Goal: Find specific page/section: Find specific page/section

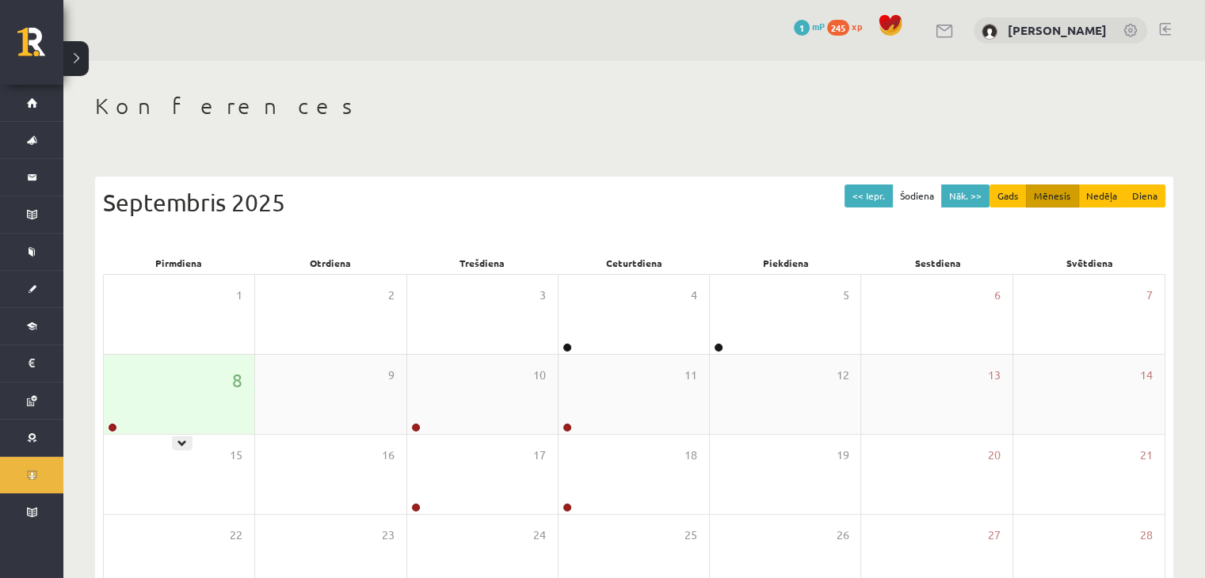
click at [184, 384] on div "8" at bounding box center [179, 394] width 150 height 79
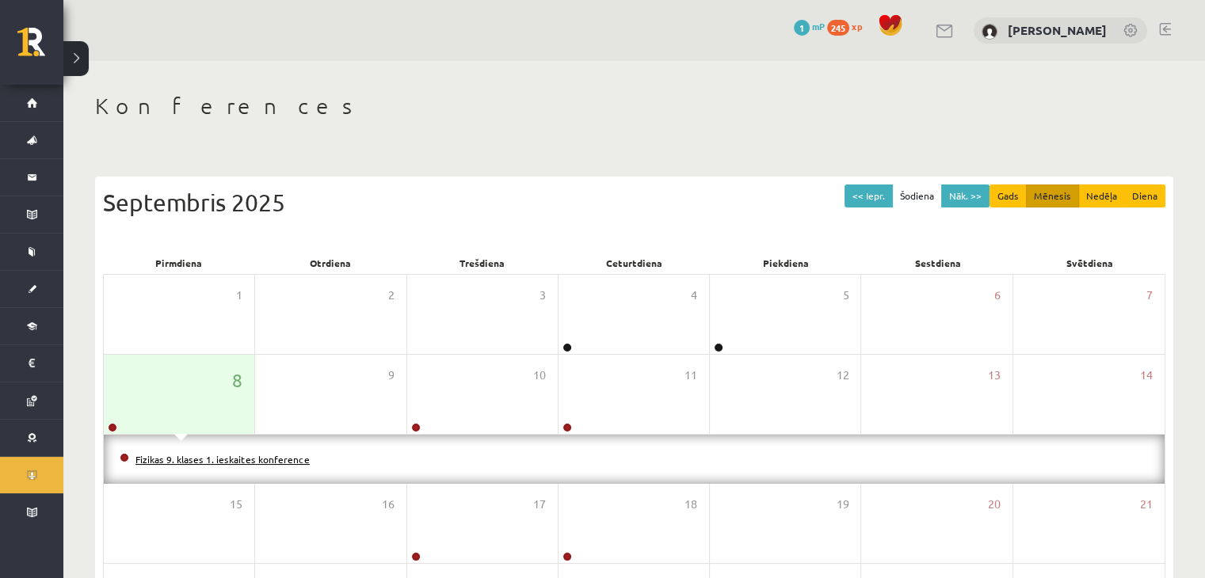
click at [194, 457] on link "Fizikas 9. klases 1. ieskaites konference" at bounding box center [222, 459] width 174 height 13
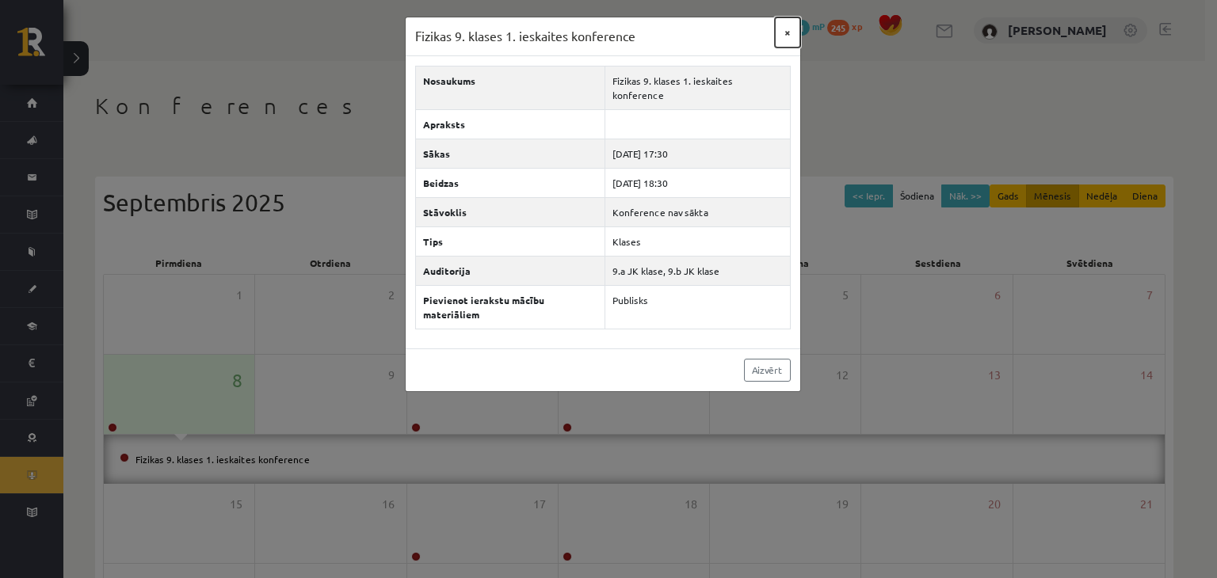
click at [791, 27] on button "×" at bounding box center [787, 32] width 25 height 30
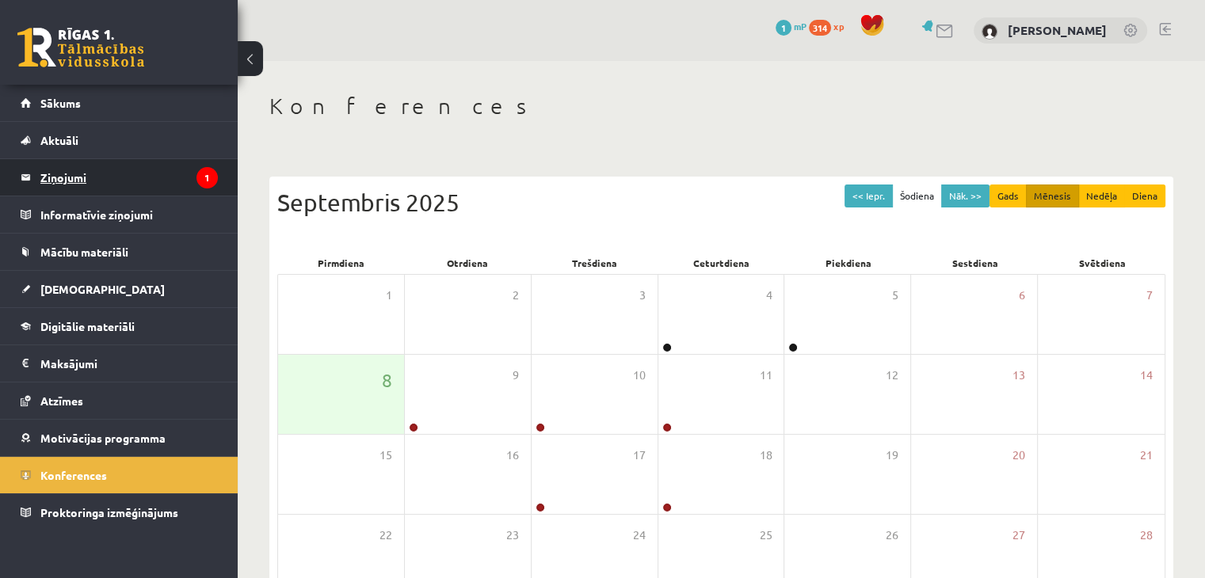
click at [204, 173] on icon "1" at bounding box center [206, 177] width 21 height 21
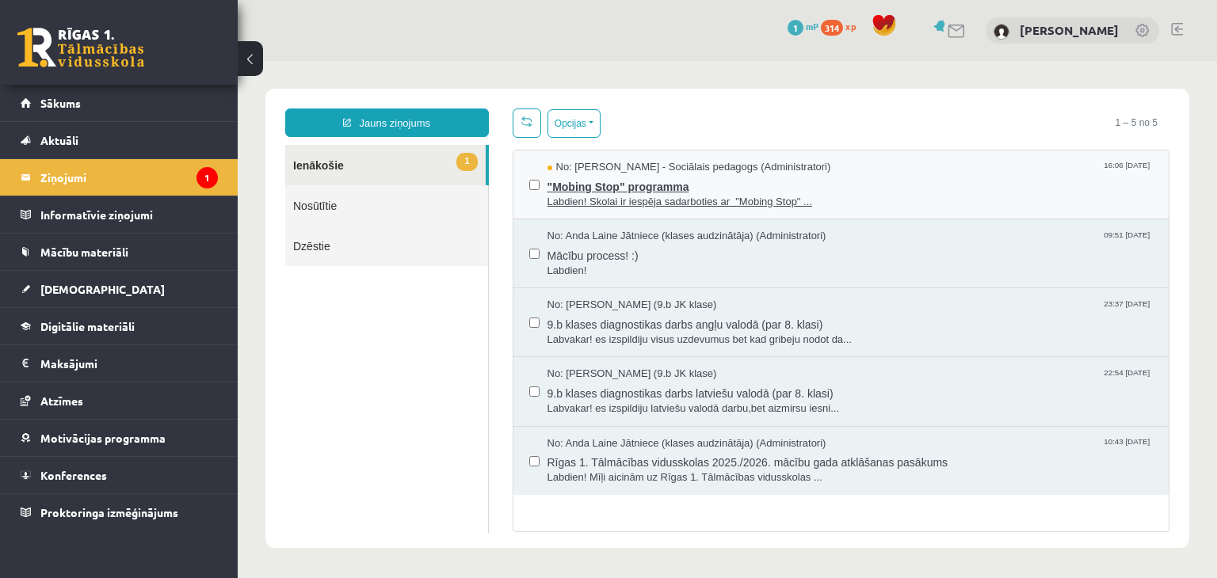
click at [829, 172] on span "No: Dagnija Gaubšteina - Sociālais pedagogs (Administratori)" at bounding box center [689, 167] width 284 height 15
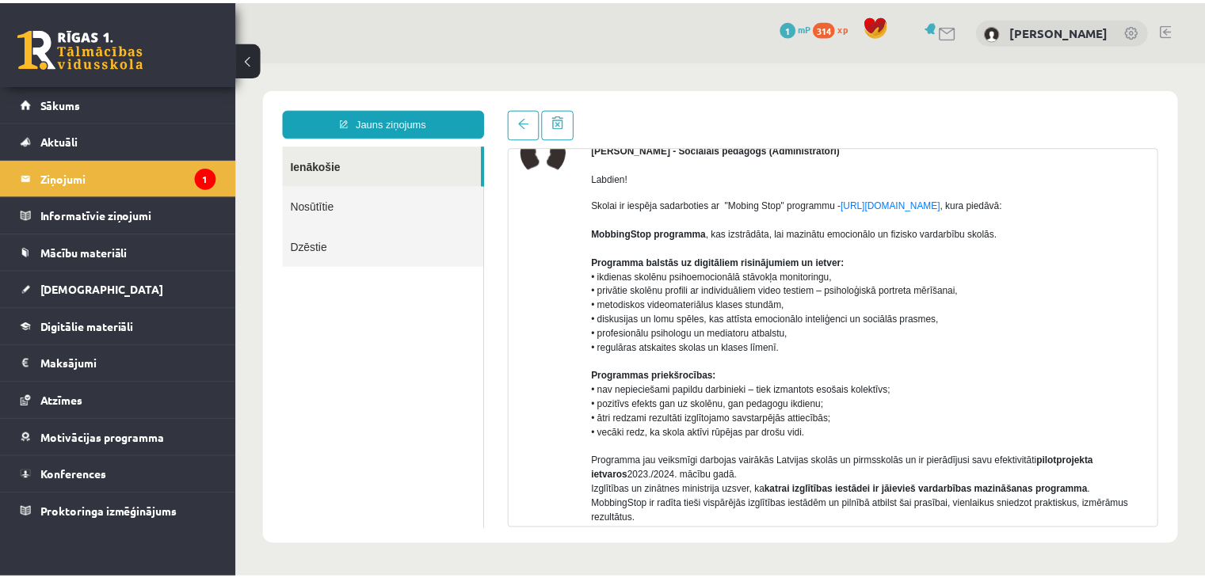
scroll to position [158, 0]
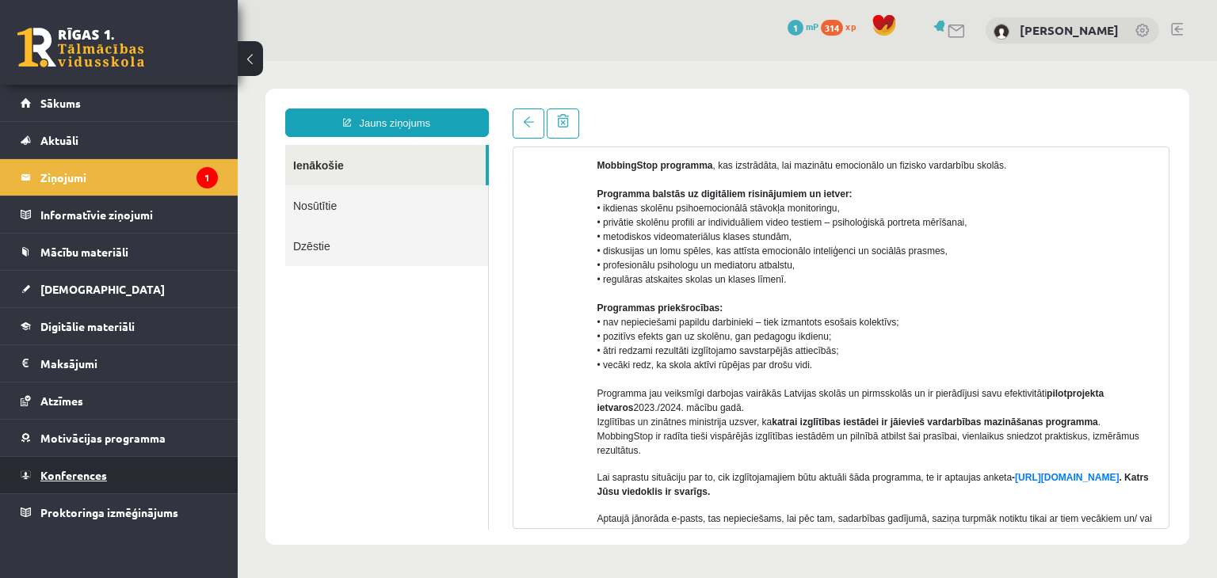
click at [129, 463] on link "Konferences" at bounding box center [119, 475] width 197 height 36
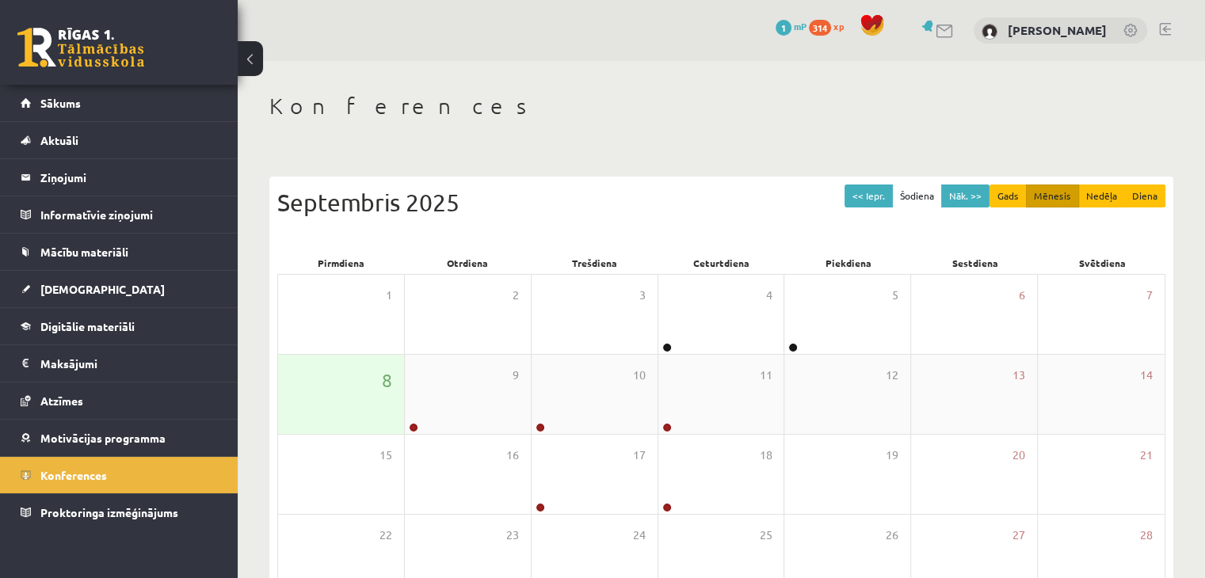
click at [372, 374] on div "8" at bounding box center [341, 394] width 126 height 79
click at [469, 405] on div "9" at bounding box center [468, 394] width 126 height 79
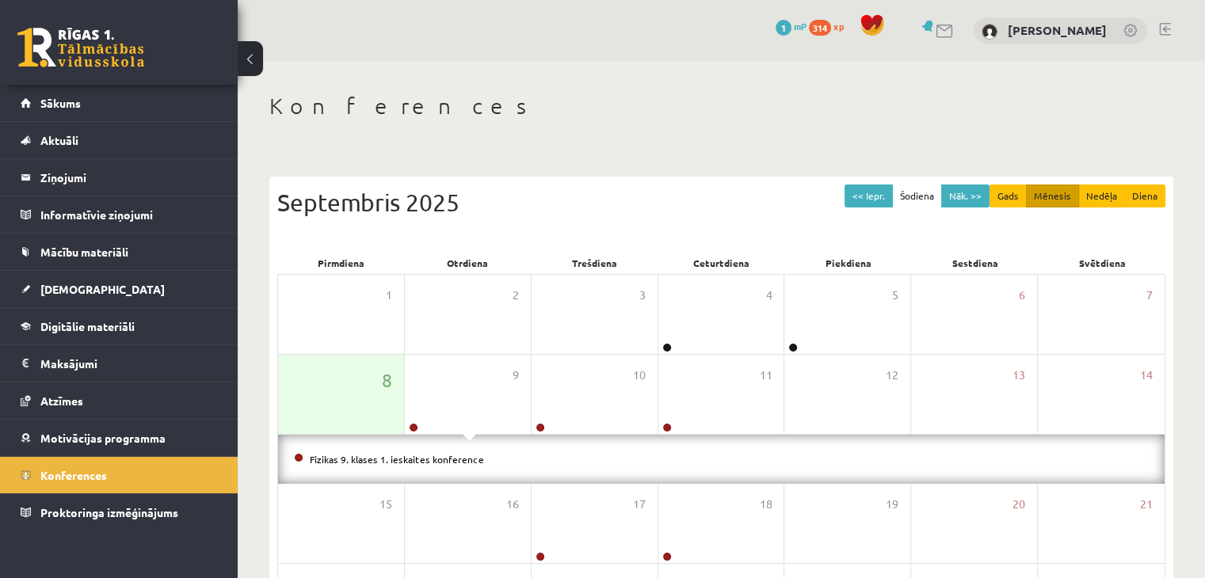
click at [526, 105] on h1 "Konferences" at bounding box center [721, 106] width 904 height 27
